Goal: Task Accomplishment & Management: Use online tool/utility

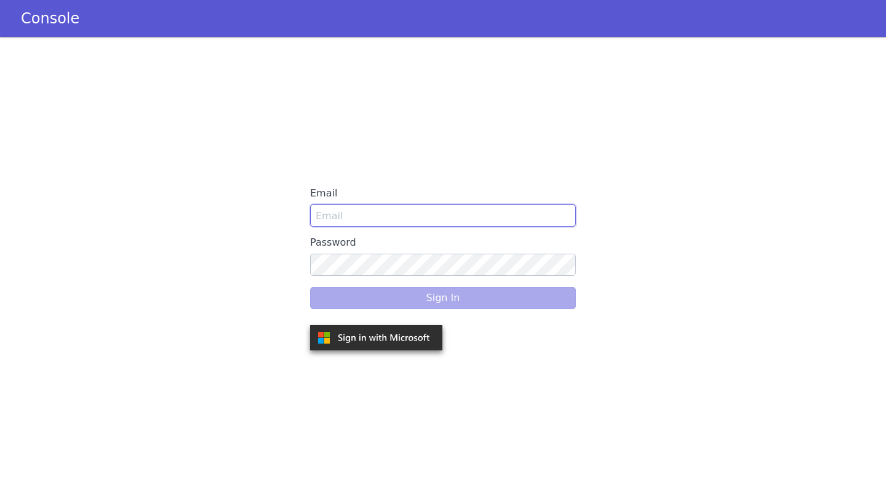
click at [374, 217] on input "Email" at bounding box center [443, 215] width 266 height 22
type input "[PERSON_NAME][EMAIL_ADDRESS][PERSON_NAME]"
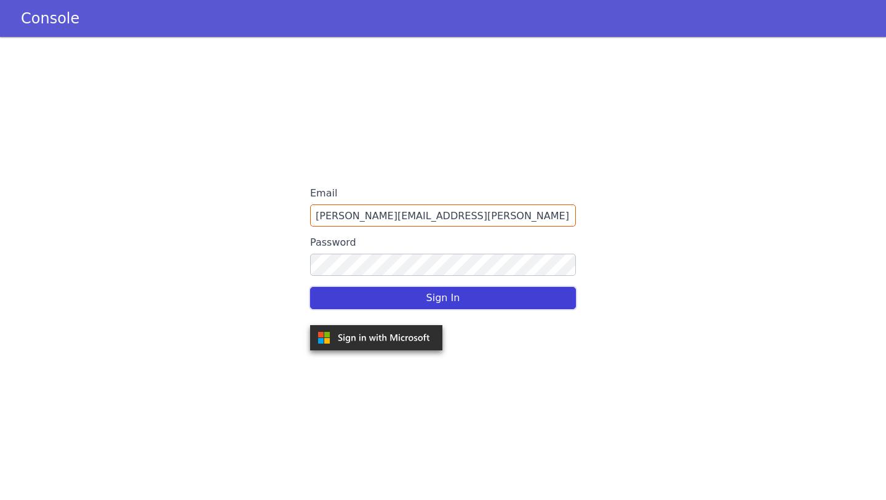
click at [450, 294] on button "Sign In" at bounding box center [443, 298] width 266 height 22
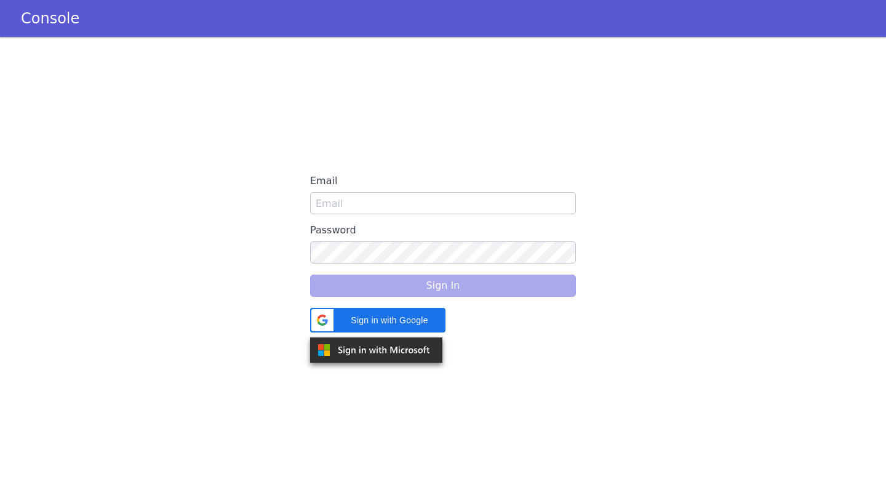
click at [482, 186] on div "Email" at bounding box center [443, 192] width 266 height 44
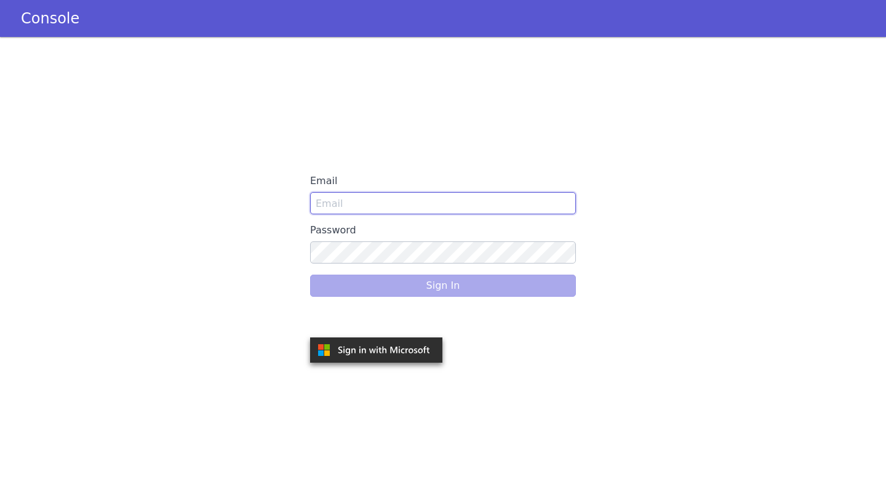
click at [451, 205] on input "Email" at bounding box center [443, 203] width 266 height 22
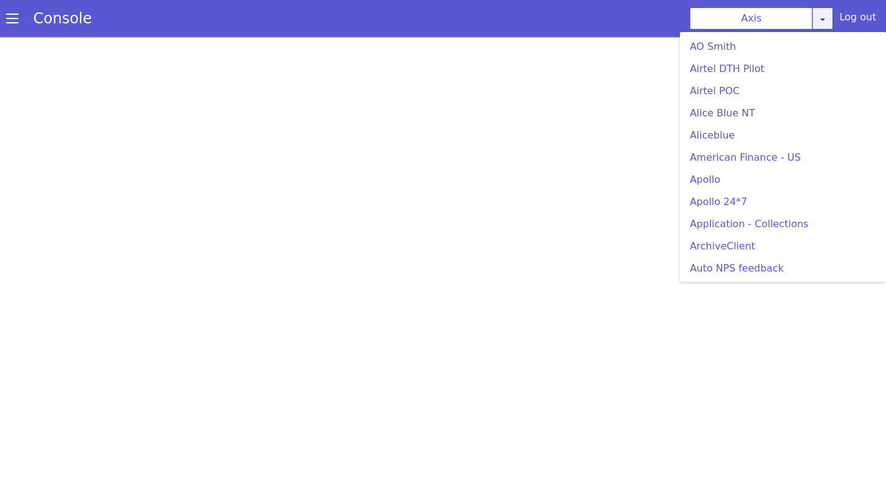
click at [817, 16] on link at bounding box center [822, 18] width 21 height 22
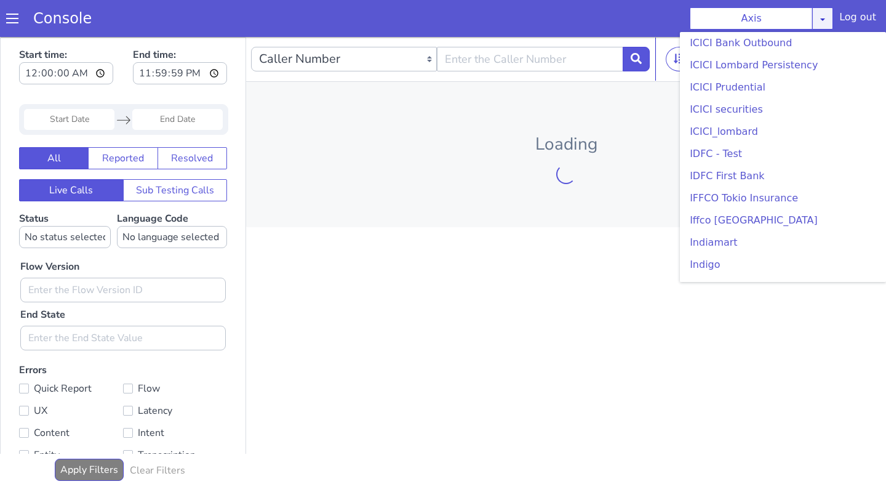
scroll to position [1391, 0]
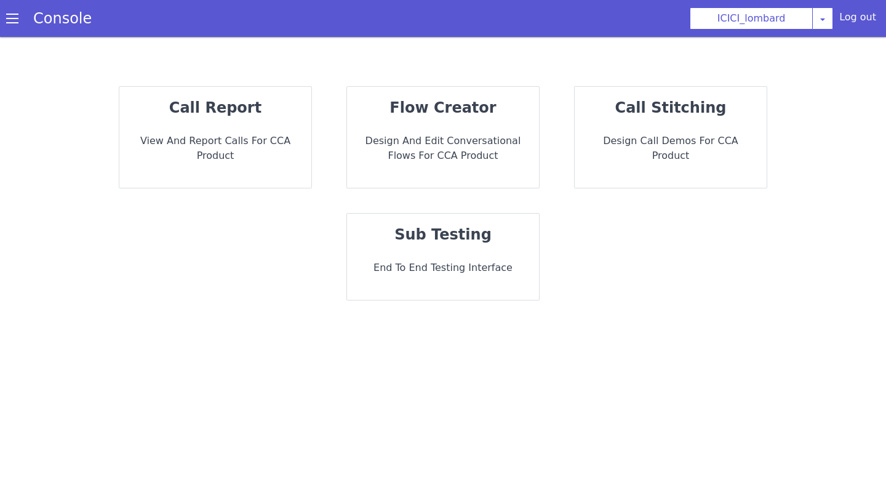
click at [450, 155] on p "Design and Edit Conversational flows for CCA Product" at bounding box center [443, 149] width 172 height 30
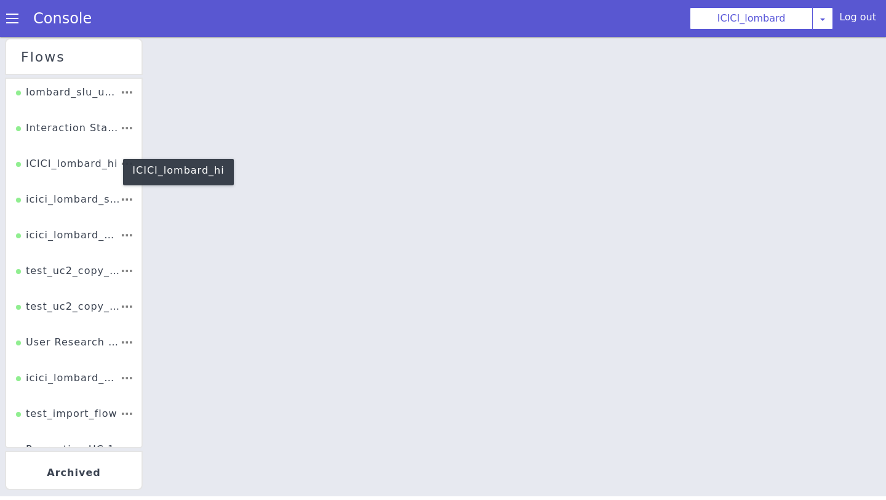
click at [89, 171] on div "ICICI_lombard_hi" at bounding box center [67, 167] width 102 height 23
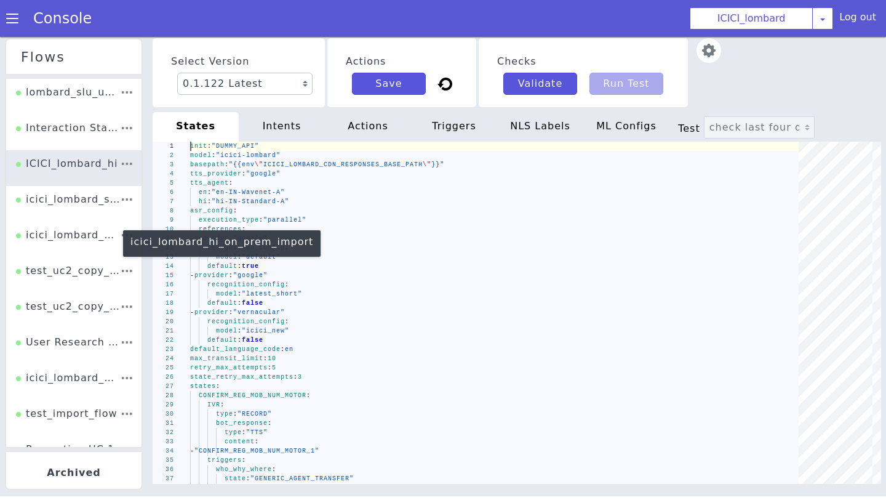
click at [79, 236] on div "icici_lombard_hi_on_prem_import" at bounding box center [68, 239] width 104 height 23
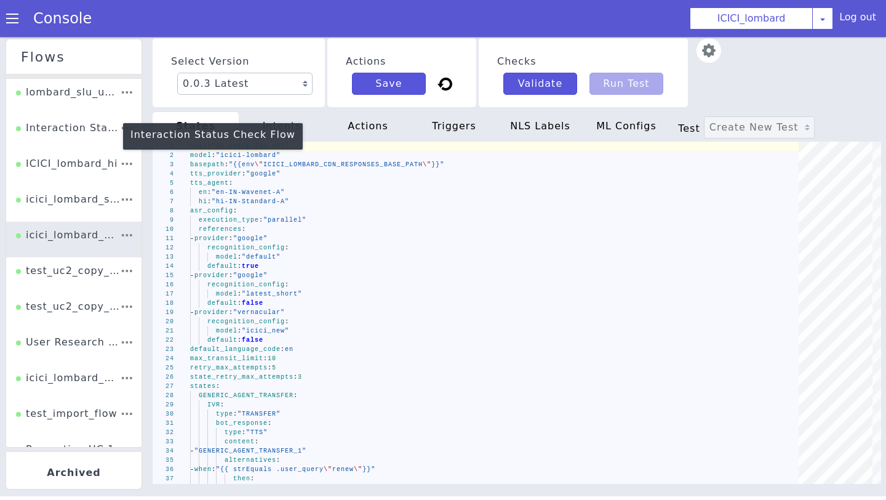
click at [66, 130] on div "Interaction Status Check Flow" at bounding box center [68, 132] width 104 height 23
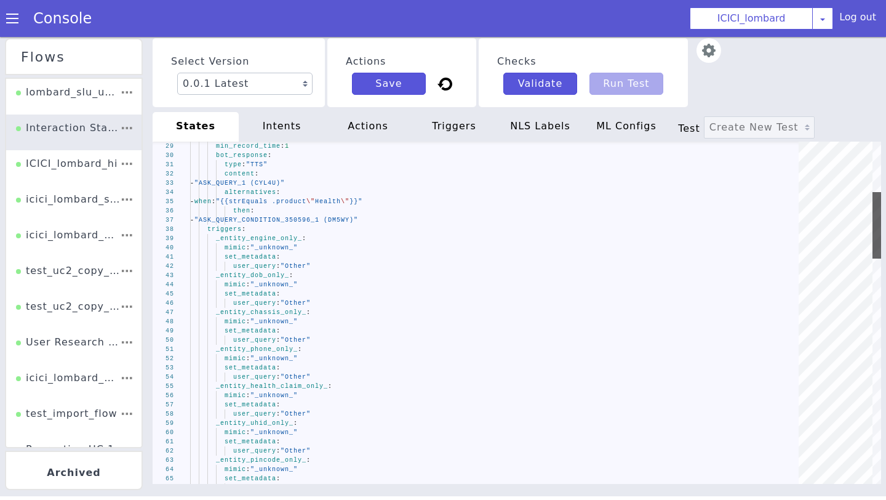
drag, startPoint x: 877, startPoint y: 170, endPoint x: 886, endPoint y: 97, distance: 73.1
click at [886, 97] on div "Select Version 0.0.1 Latest Actions Save Checks Validate Run Test states intent…" at bounding box center [517, 267] width 738 height 463
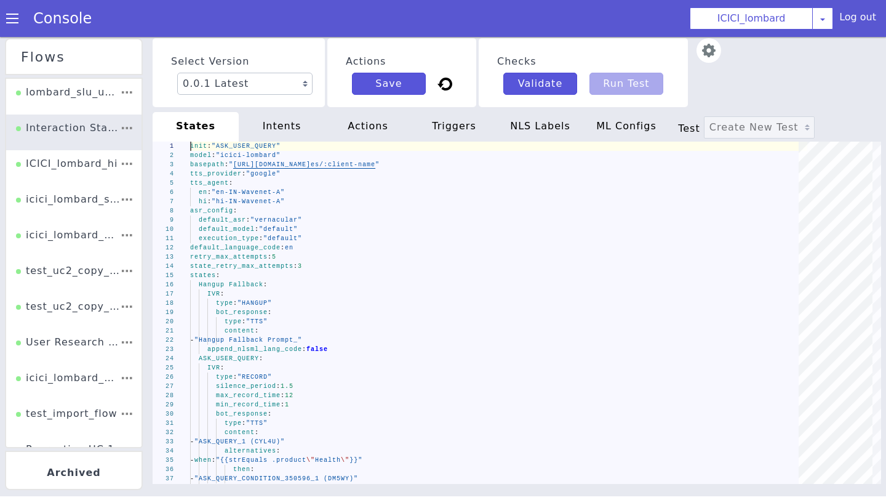
click at [709, 50] on img at bounding box center [709, 50] width 25 height 25
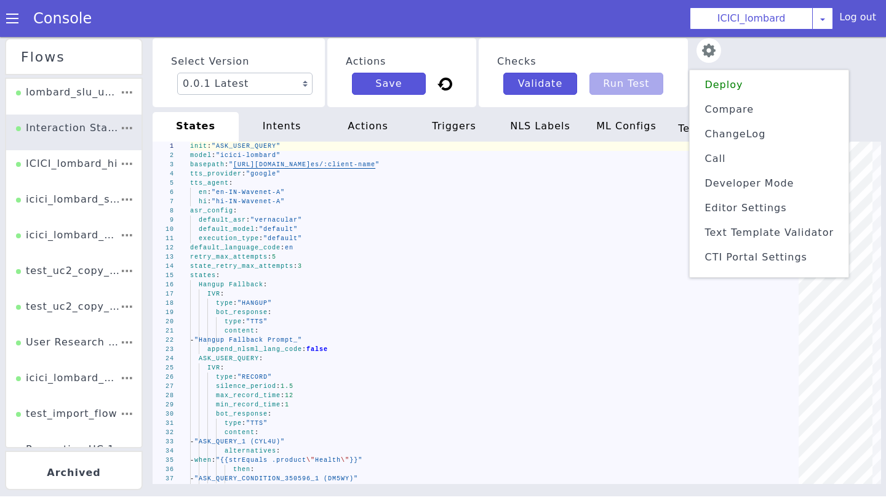
click at [709, 50] on img at bounding box center [709, 50] width 25 height 25
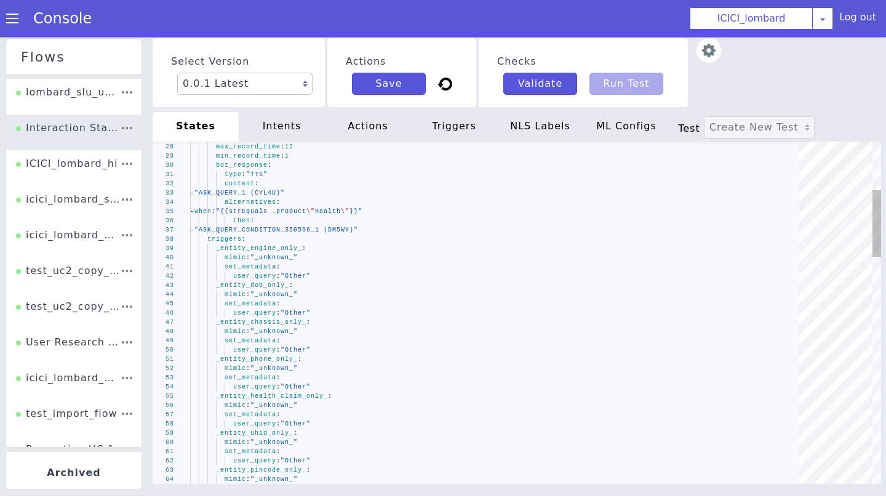
click at [808, 196] on div at bounding box center [834, 323] width 83 height 344
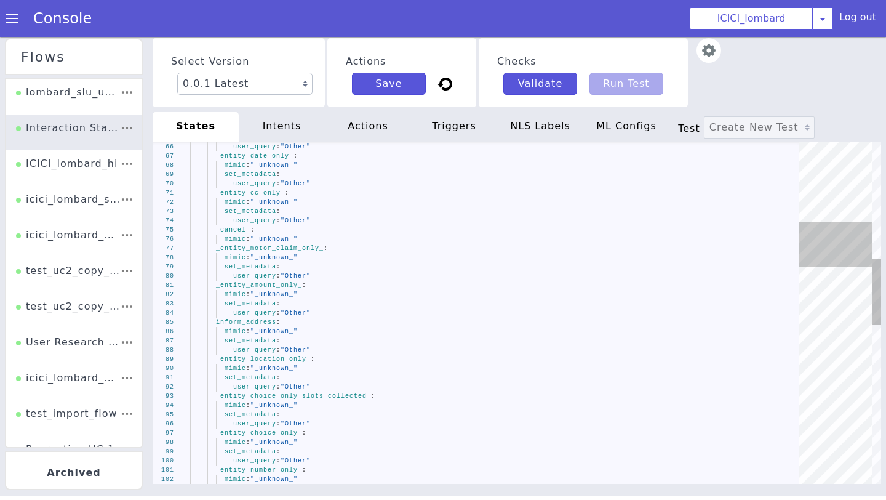
click at [804, 244] on div at bounding box center [836, 313] width 74 height 342
click at [804, 244] on div at bounding box center [836, 245] width 74 height 46
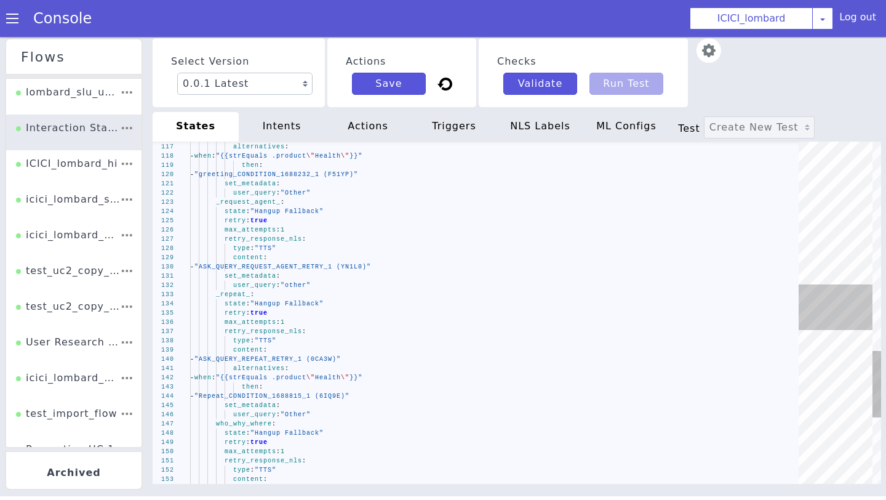
click at [822, 306] on div at bounding box center [836, 313] width 74 height 342
click at [811, 357] on div at bounding box center [836, 313] width 74 height 342
